Goal: Contribute content: Add original content to the website for others to see

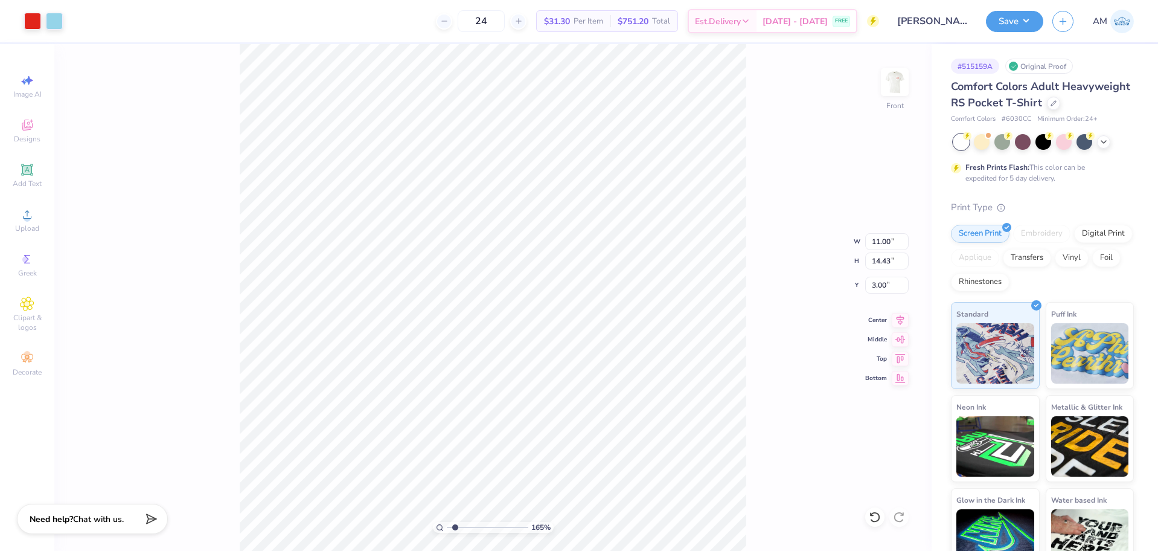
type input "1.82266588284093"
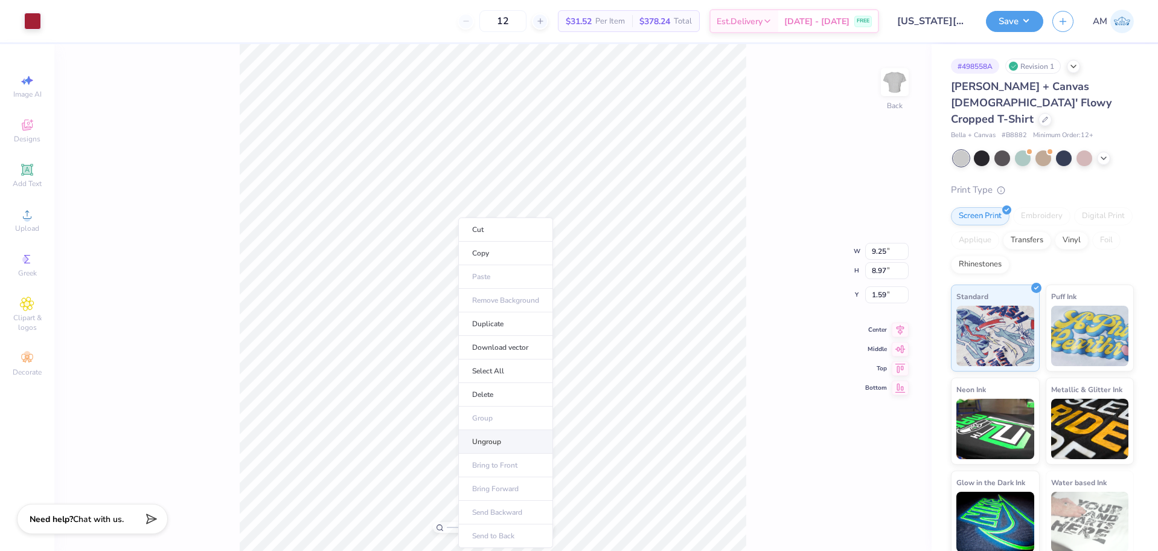
click at [494, 439] on li "Ungroup" at bounding box center [505, 442] width 95 height 24
type input "3.6716840780171"
type input "0.48"
type input "0.31"
type input "7.12"
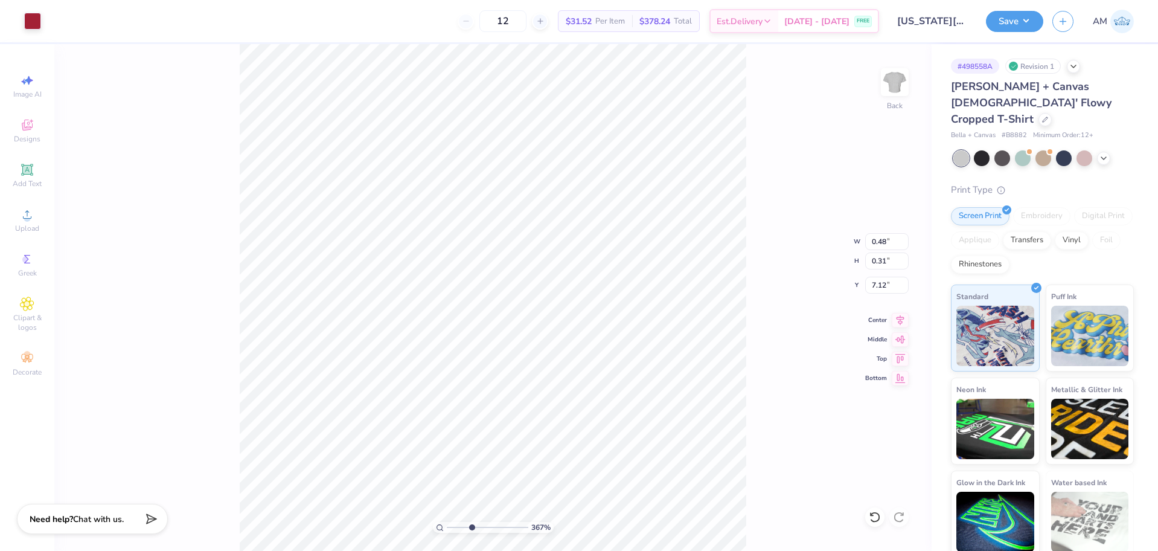
type input "3.6716840780171"
type input "0.55"
type input "0.33"
type input "6.94"
type input "1"
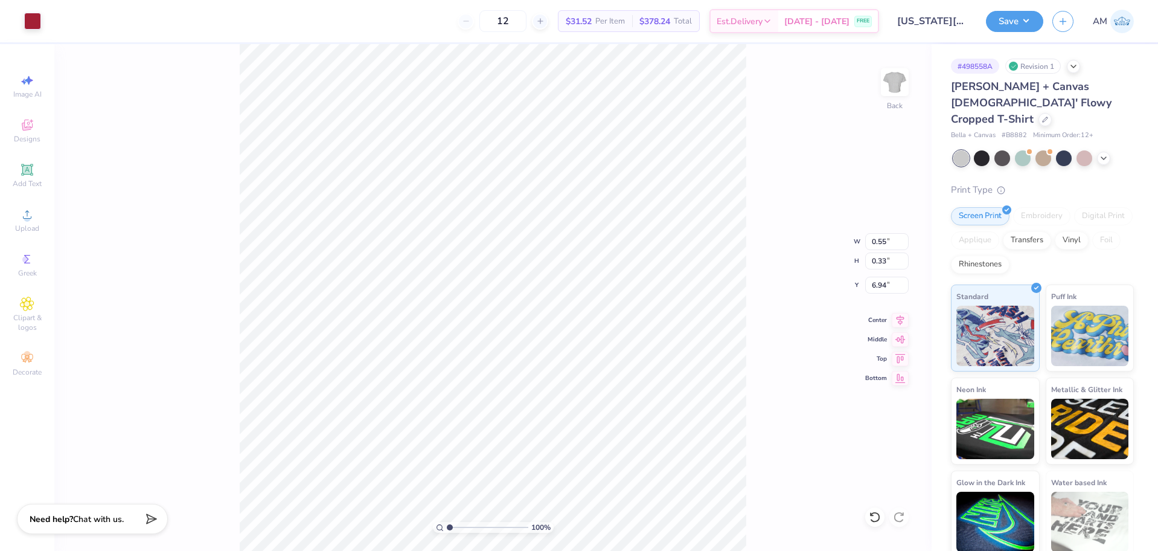
type input "9.25"
type input "4.99"
type input "0.50"
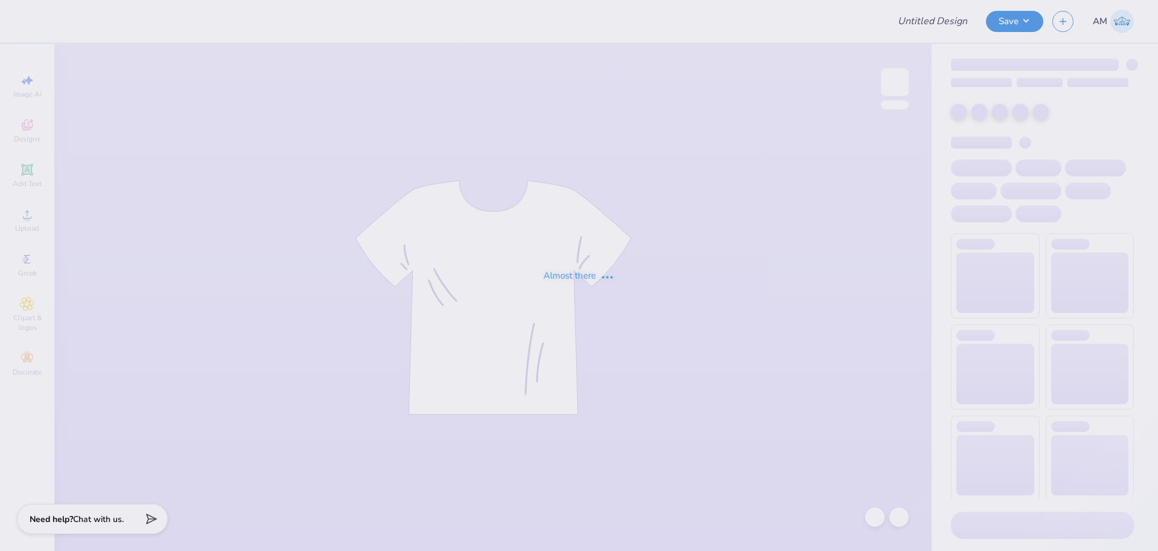
type input "[US_STATE][GEOGRAPHIC_DATA] : [PERSON_NAME]"
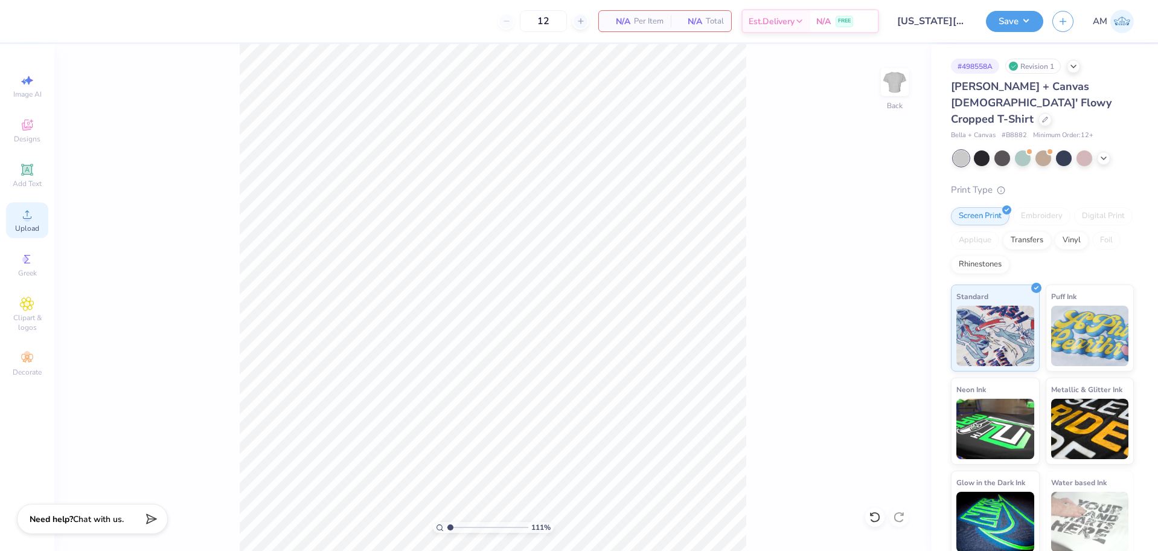
click at [31, 217] on icon at bounding box center [27, 214] width 8 height 8
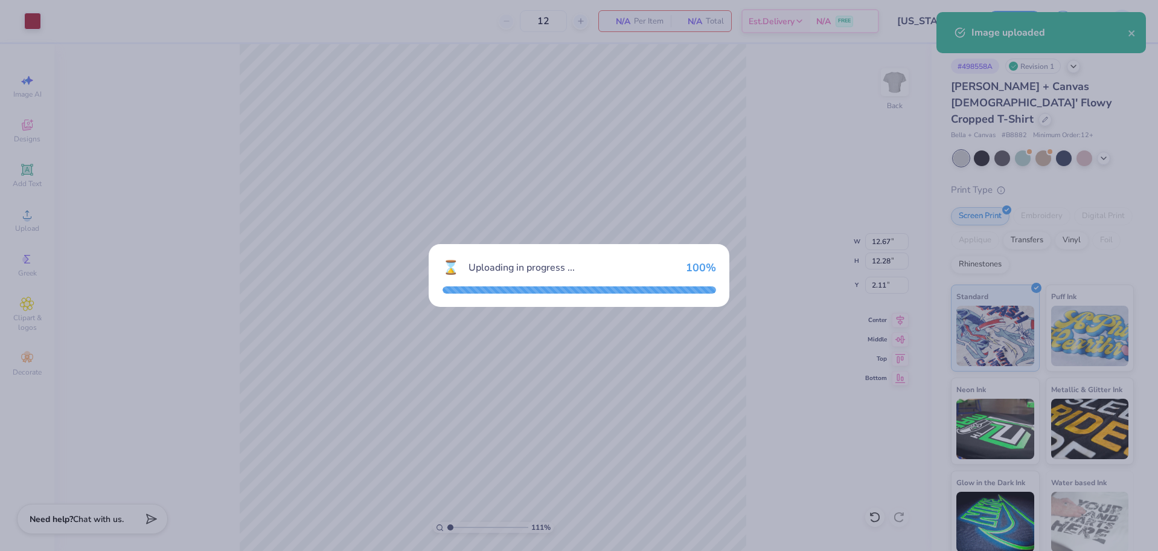
type input "1.10522621487156"
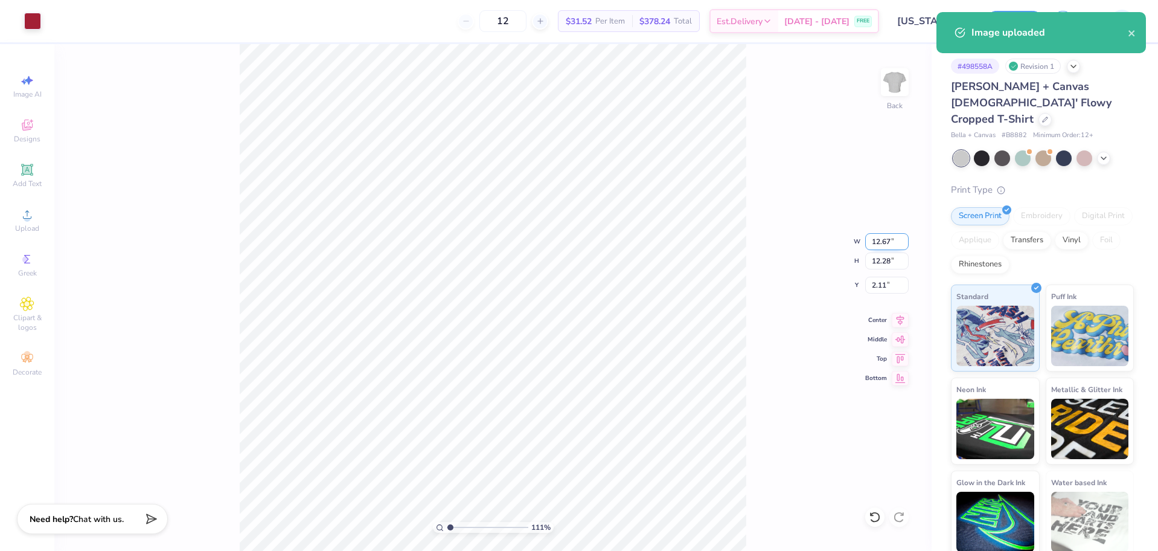
click at [881, 242] on input "12.67" at bounding box center [886, 241] width 43 height 17
type input "9"
type input "1.10522621487156"
type input "9.00"
type input "8.73"
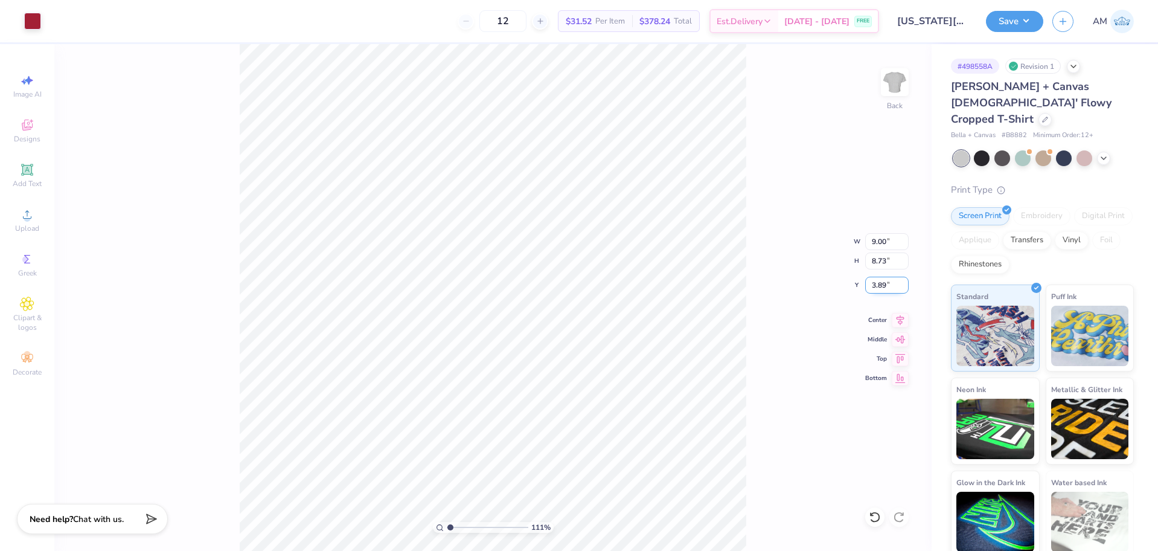
click at [881, 290] on input "3.89" at bounding box center [886, 284] width 43 height 17
type input "2"
type input "1.10522621487156"
type input "2.00"
click at [898, 319] on icon at bounding box center [900, 318] width 8 height 10
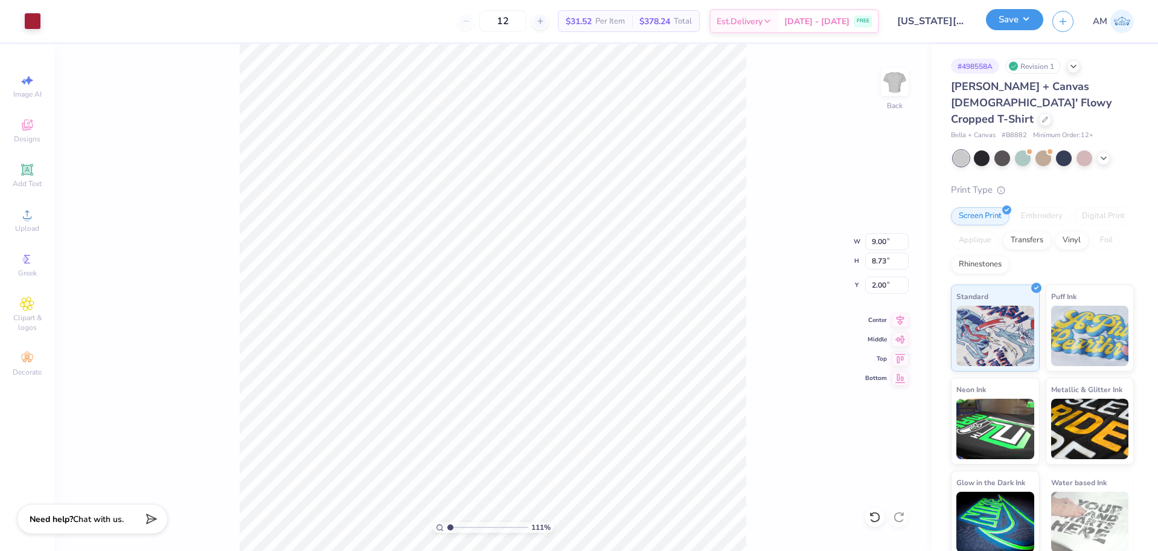
click at [1029, 17] on button "Save" at bounding box center [1014, 19] width 57 height 21
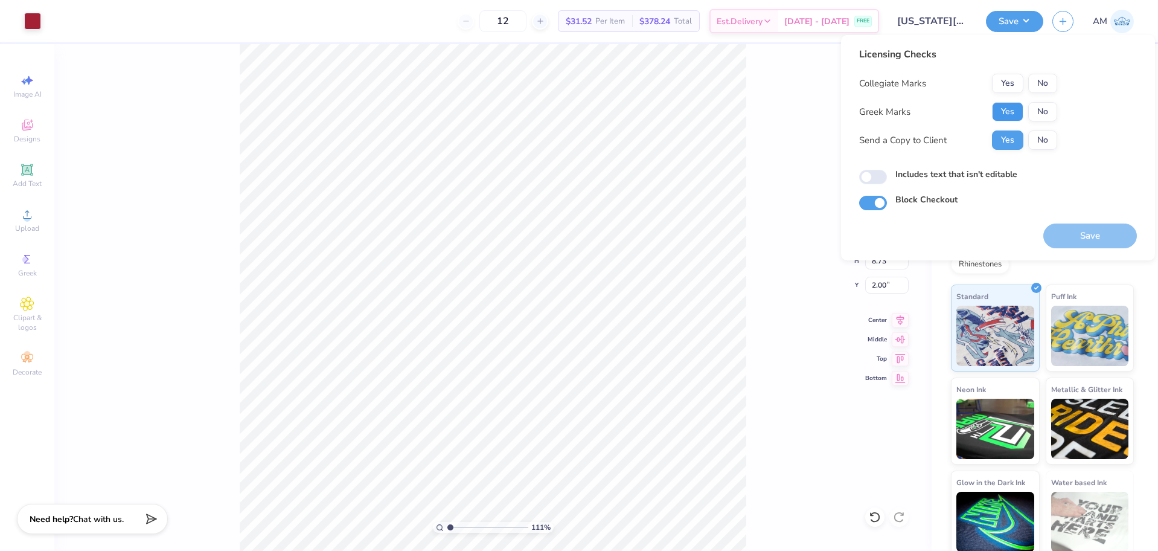
click at [1007, 110] on button "Yes" at bounding box center [1007, 111] width 31 height 19
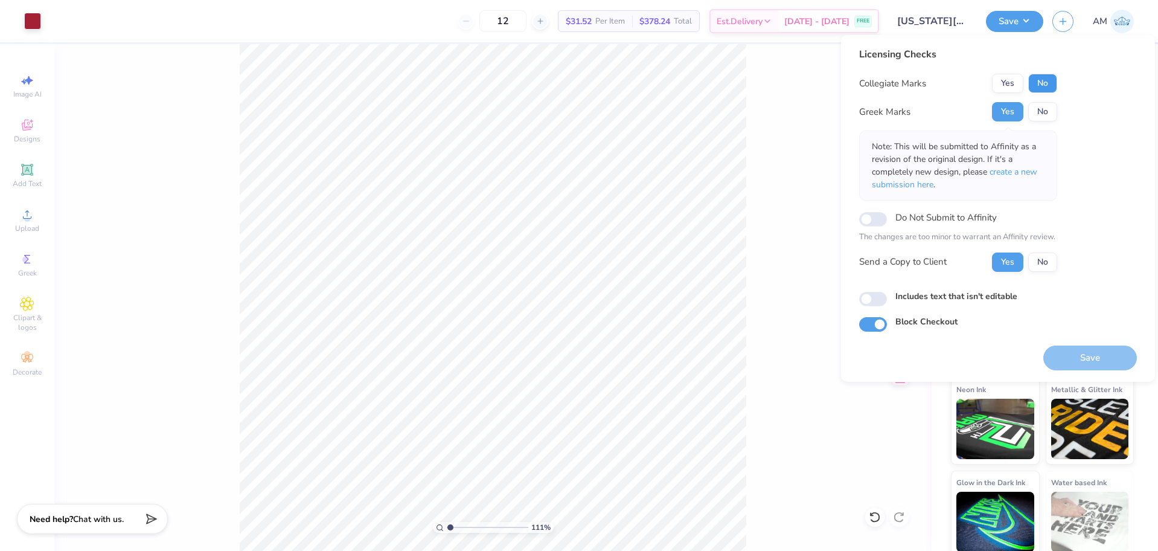
click at [1038, 86] on button "No" at bounding box center [1042, 83] width 29 height 19
type input "1.10522621487156"
click at [875, 301] on input "Includes text that isn't editable" at bounding box center [873, 299] width 28 height 14
checkbox input "true"
click at [1116, 360] on button "Save" at bounding box center [1090, 357] width 94 height 25
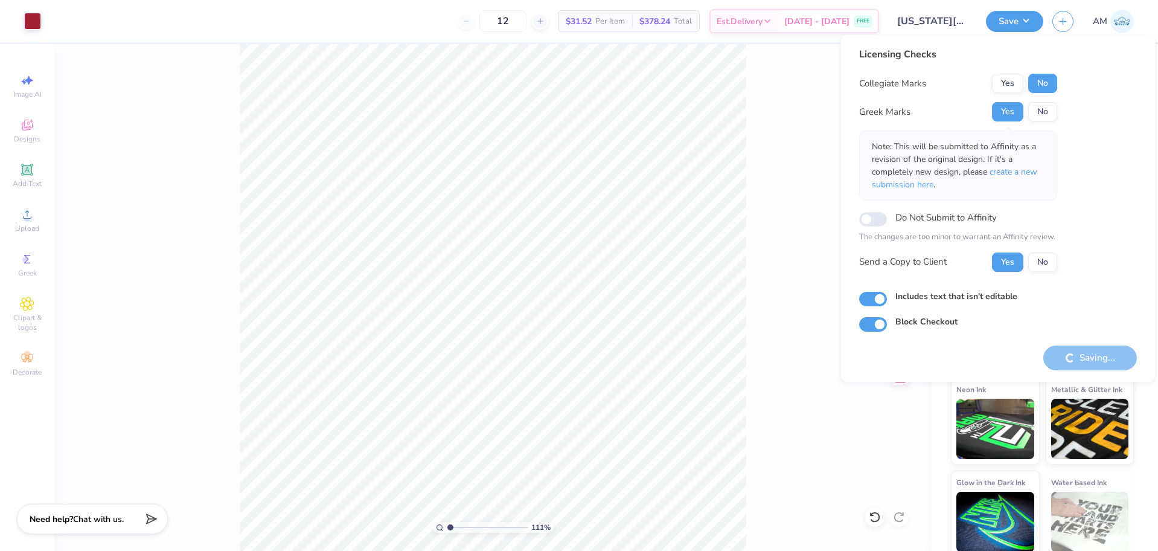
type input "1.10522621487156"
